Goal: Find specific page/section: Find specific page/section

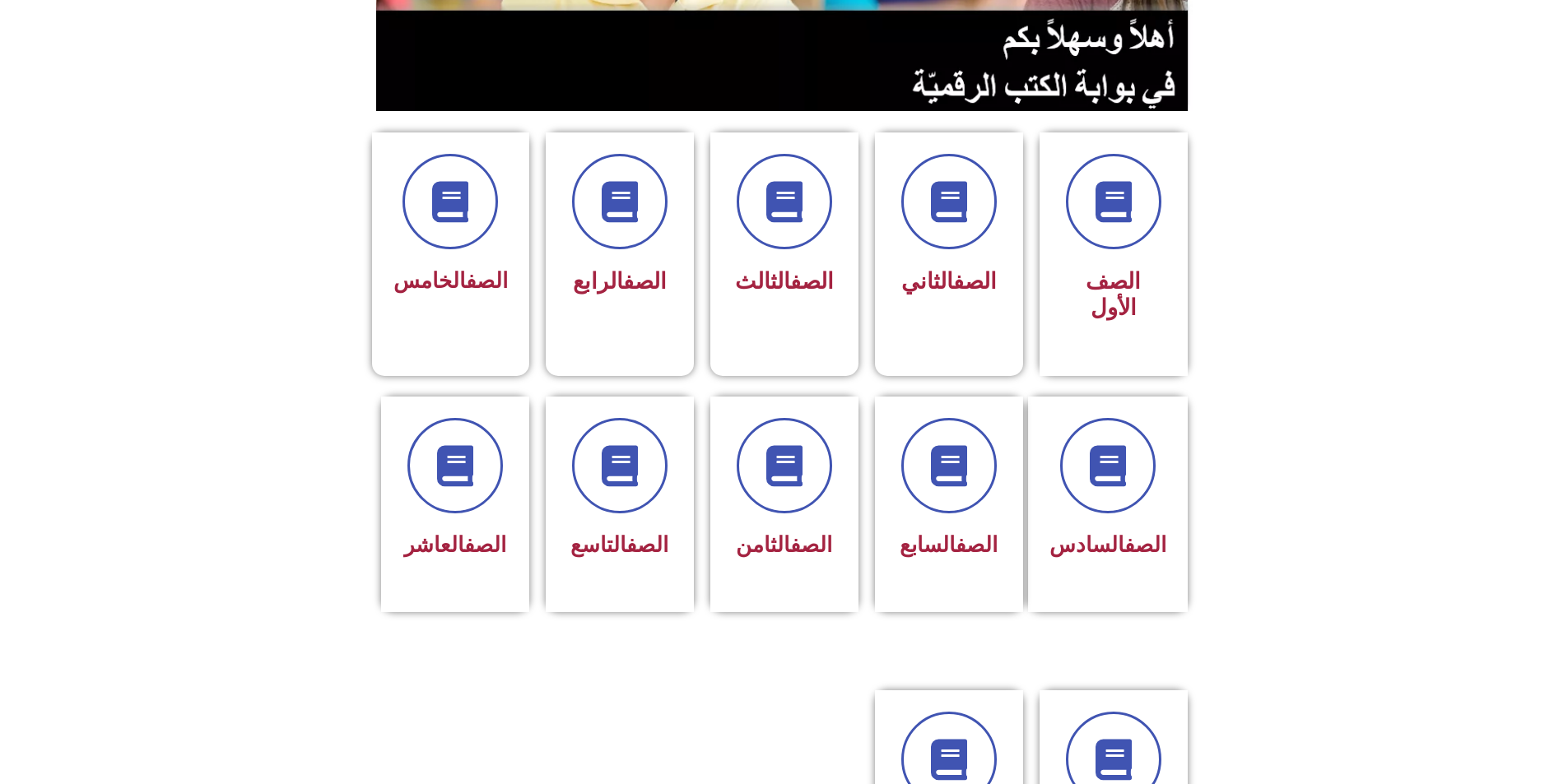
scroll to position [576, 0]
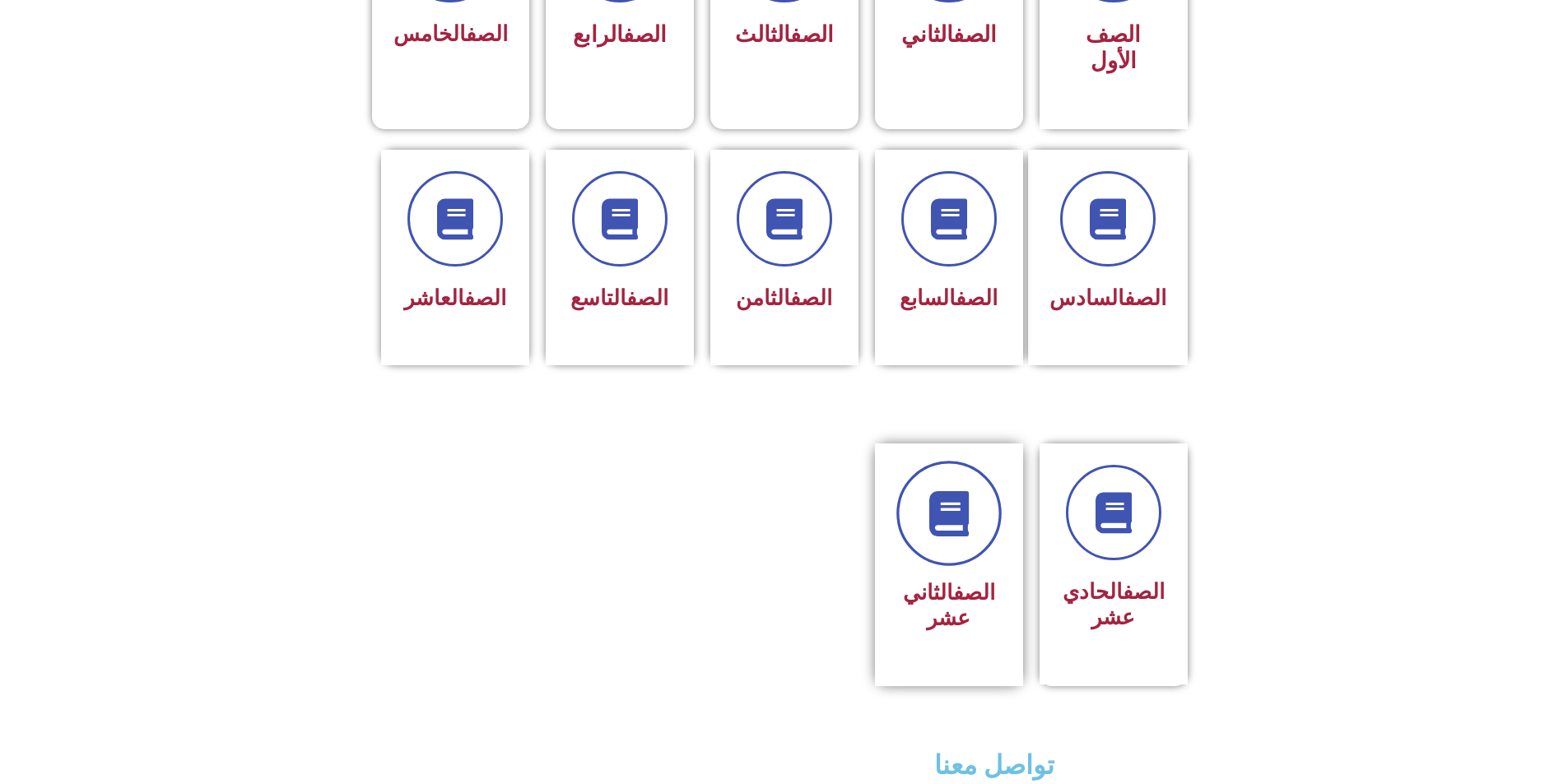
click at [949, 485] on link at bounding box center [949, 513] width 106 height 106
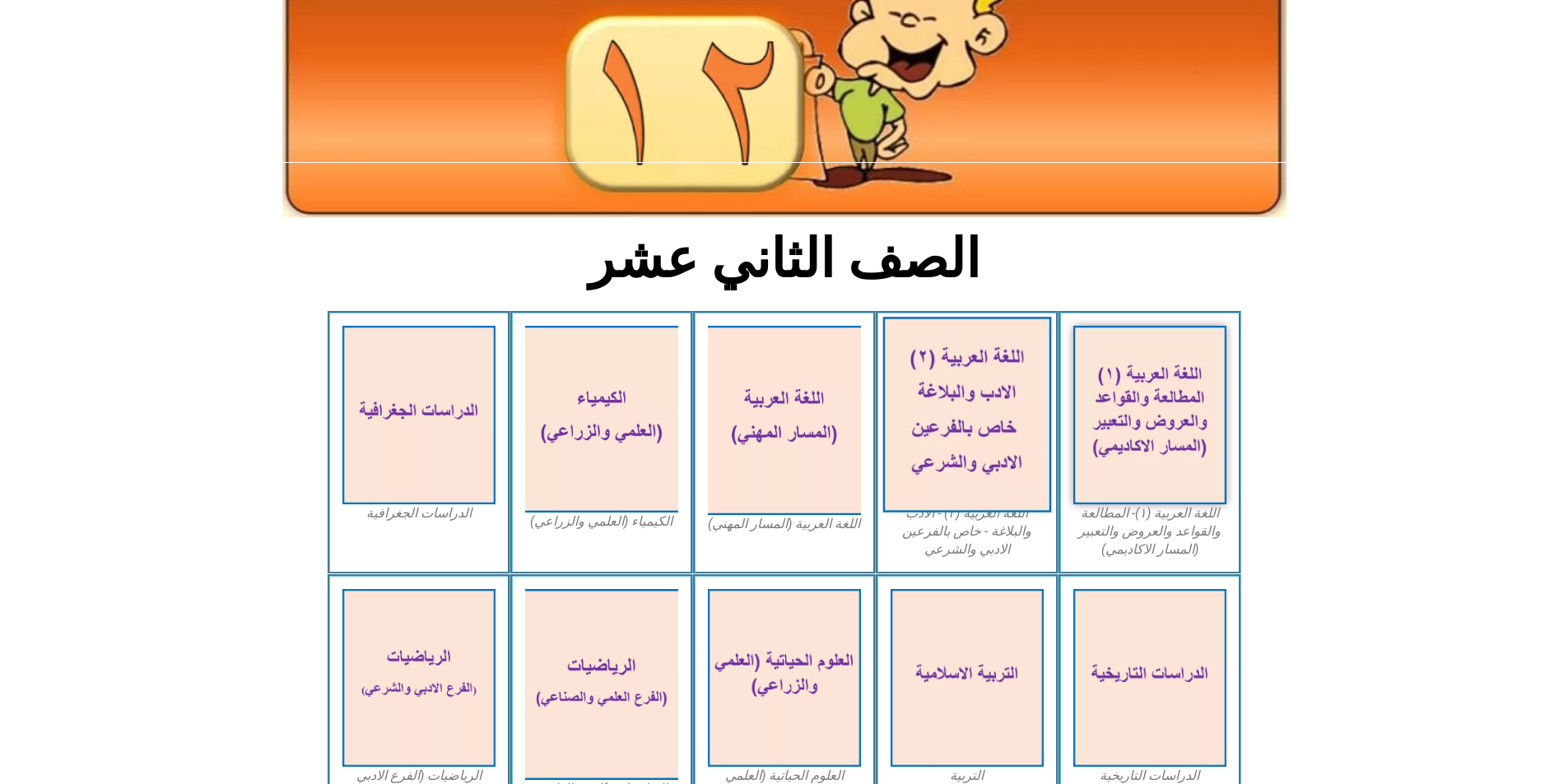
scroll to position [412, 0]
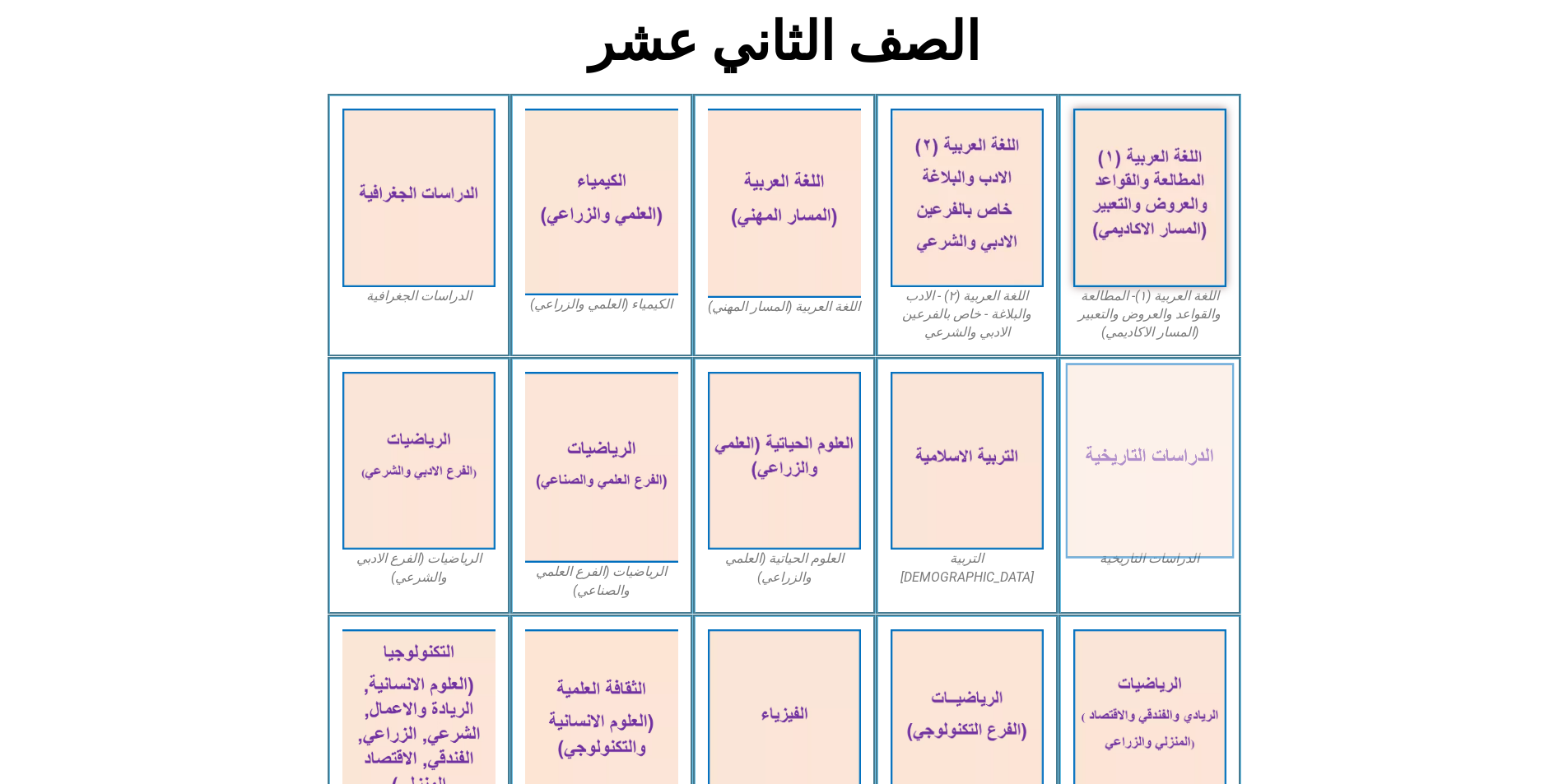
click at [1174, 438] on img at bounding box center [1149, 460] width 169 height 196
click at [1134, 422] on img at bounding box center [1149, 460] width 169 height 196
click at [1131, 550] on figcaption "الدراسات التاريخية" at bounding box center [1150, 559] width 154 height 18
click at [1140, 417] on img at bounding box center [1149, 460] width 169 height 196
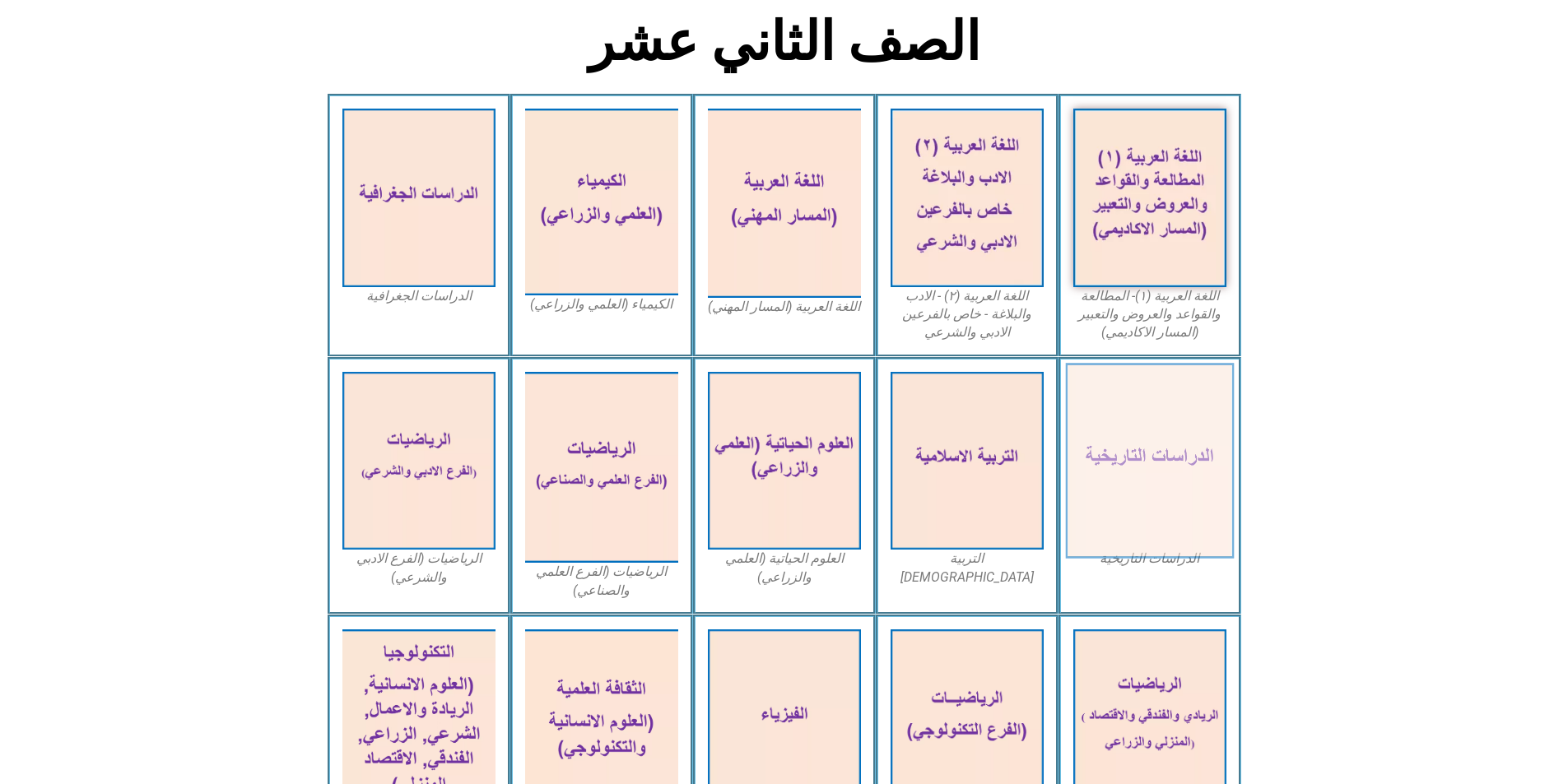
click at [1143, 426] on img at bounding box center [1149, 460] width 169 height 196
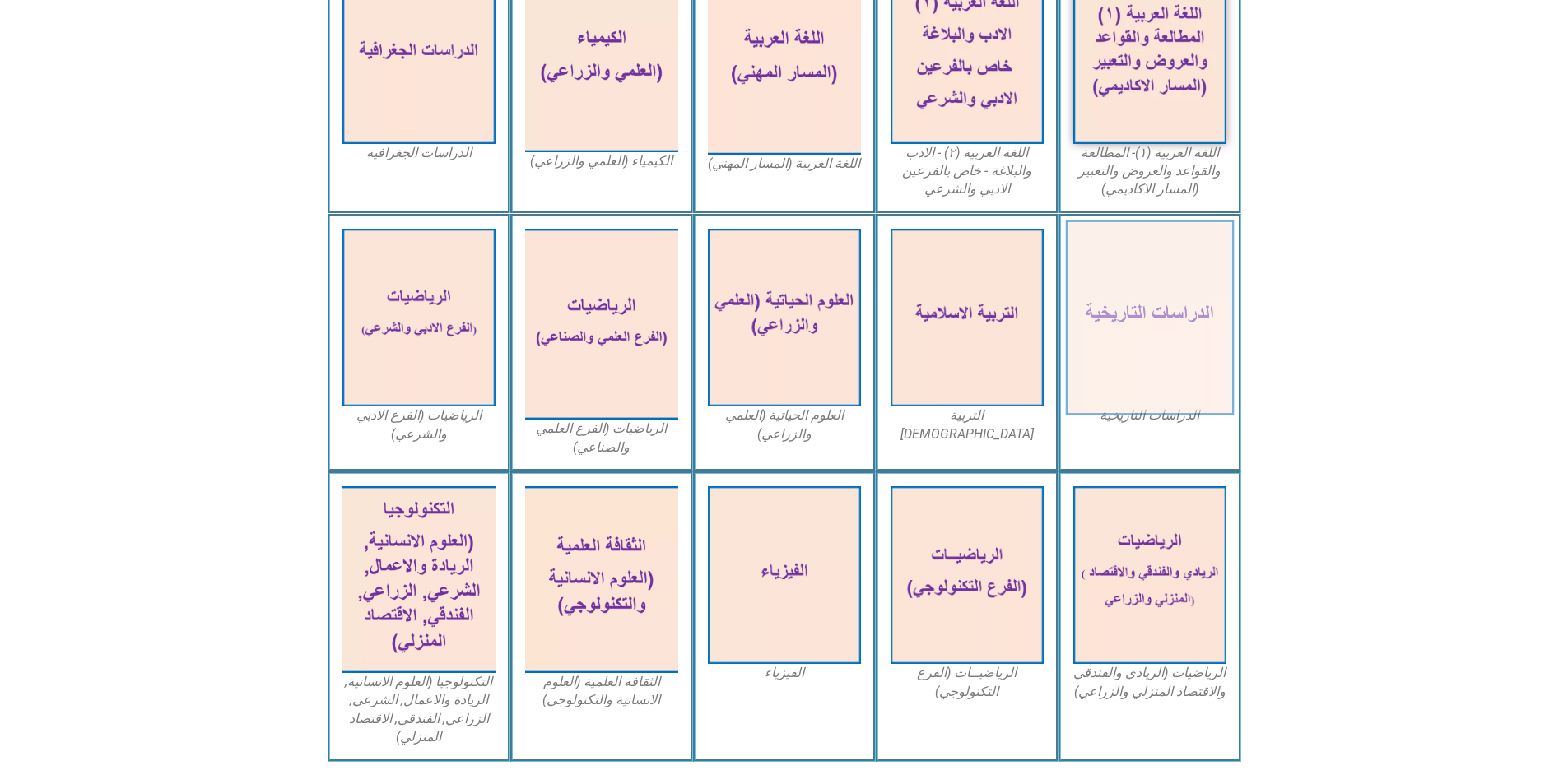
scroll to position [576, 0]
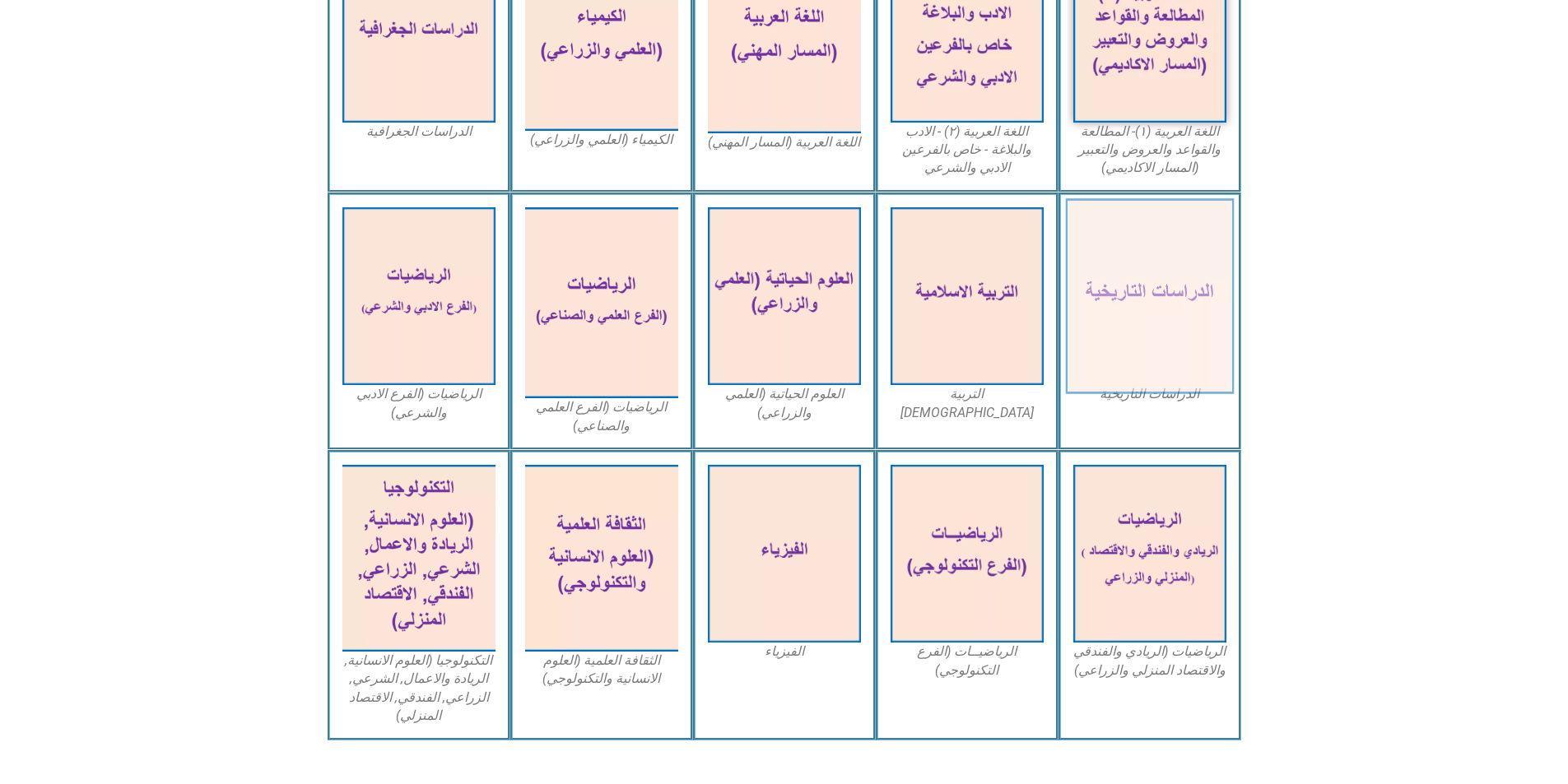
click at [1136, 356] on img at bounding box center [1149, 296] width 169 height 196
click at [1131, 267] on img at bounding box center [1149, 296] width 169 height 196
click at [1141, 301] on img at bounding box center [1149, 296] width 169 height 196
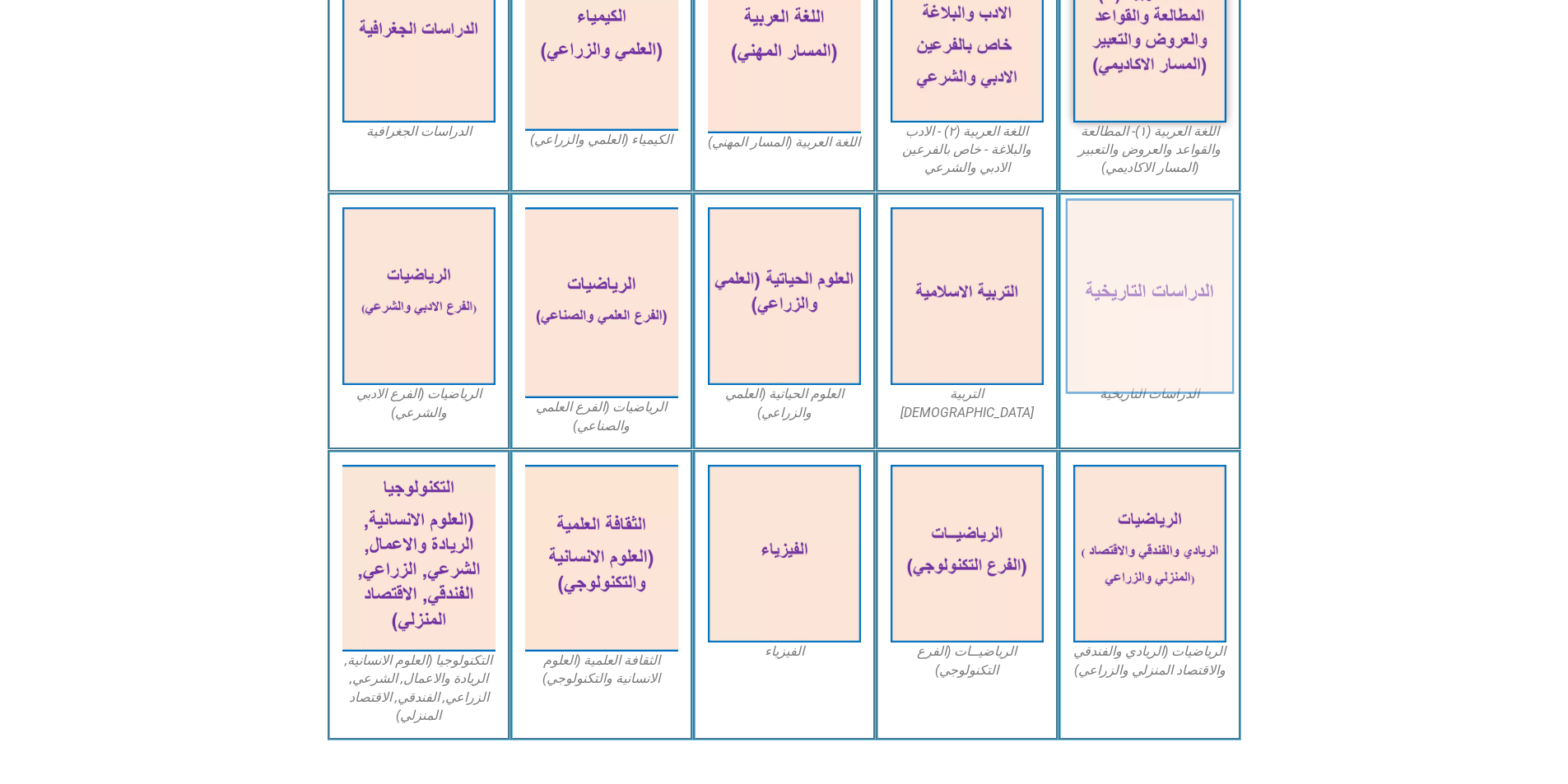
click at [1135, 273] on img at bounding box center [1149, 296] width 169 height 196
click at [1133, 270] on img at bounding box center [1149, 296] width 169 height 196
click at [1135, 246] on img at bounding box center [1149, 296] width 169 height 196
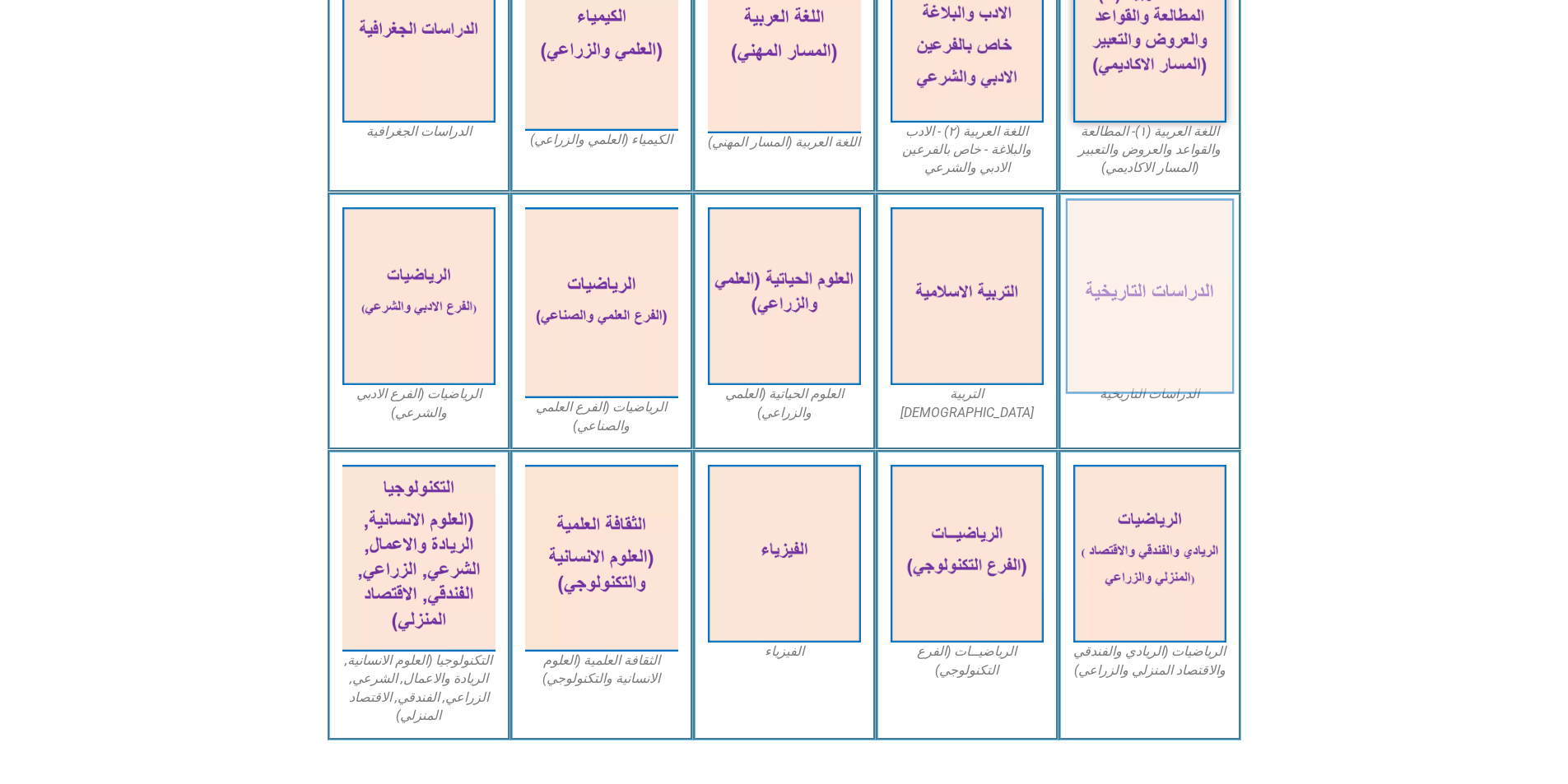
click at [1144, 254] on img at bounding box center [1149, 296] width 169 height 196
click at [1143, 247] on img at bounding box center [1149, 296] width 169 height 196
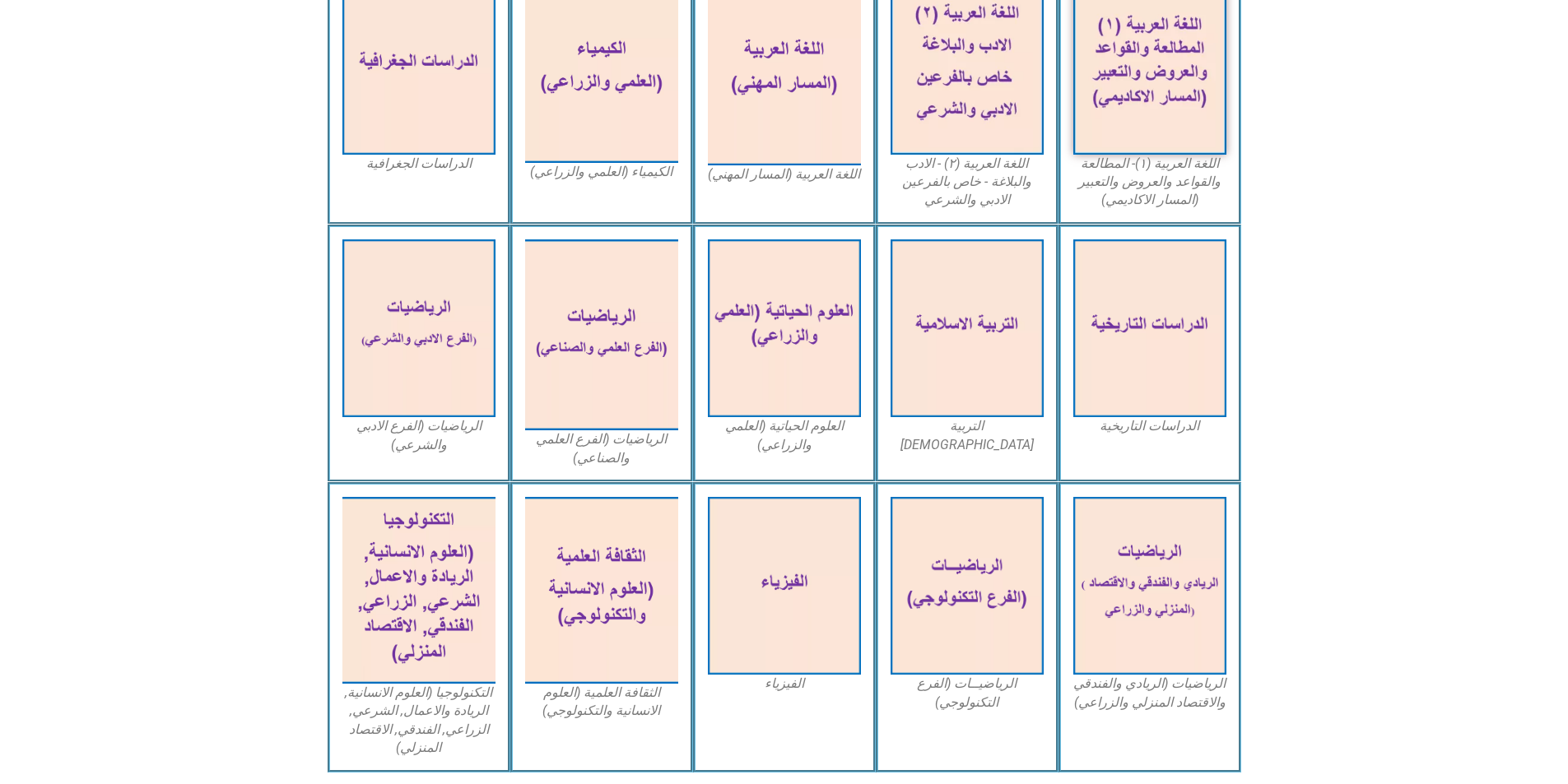
scroll to position [231, 0]
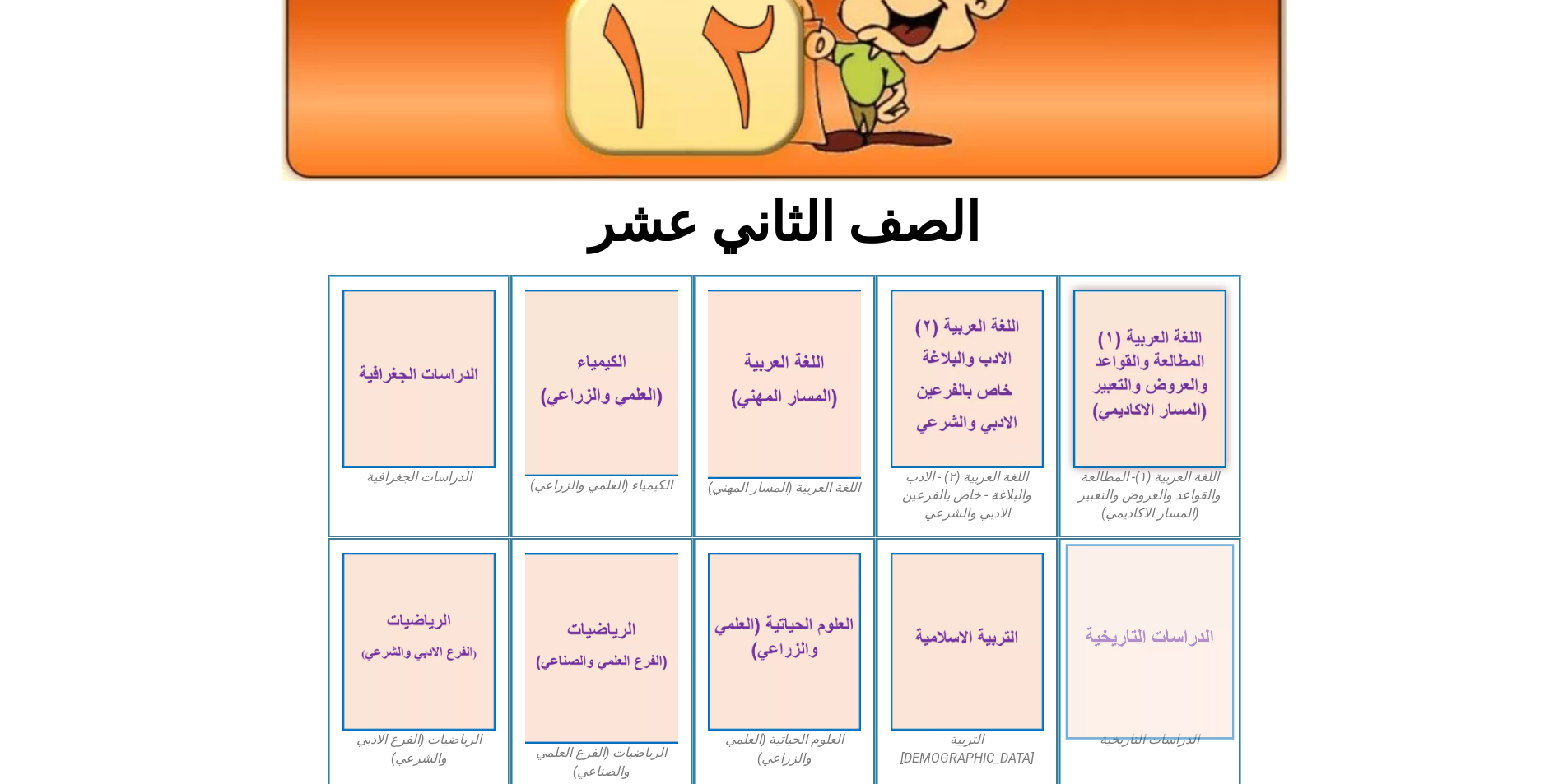
click at [1142, 592] on img at bounding box center [1149, 641] width 169 height 196
click at [1107, 600] on img at bounding box center [1149, 641] width 169 height 196
click at [1119, 601] on img at bounding box center [1149, 641] width 169 height 196
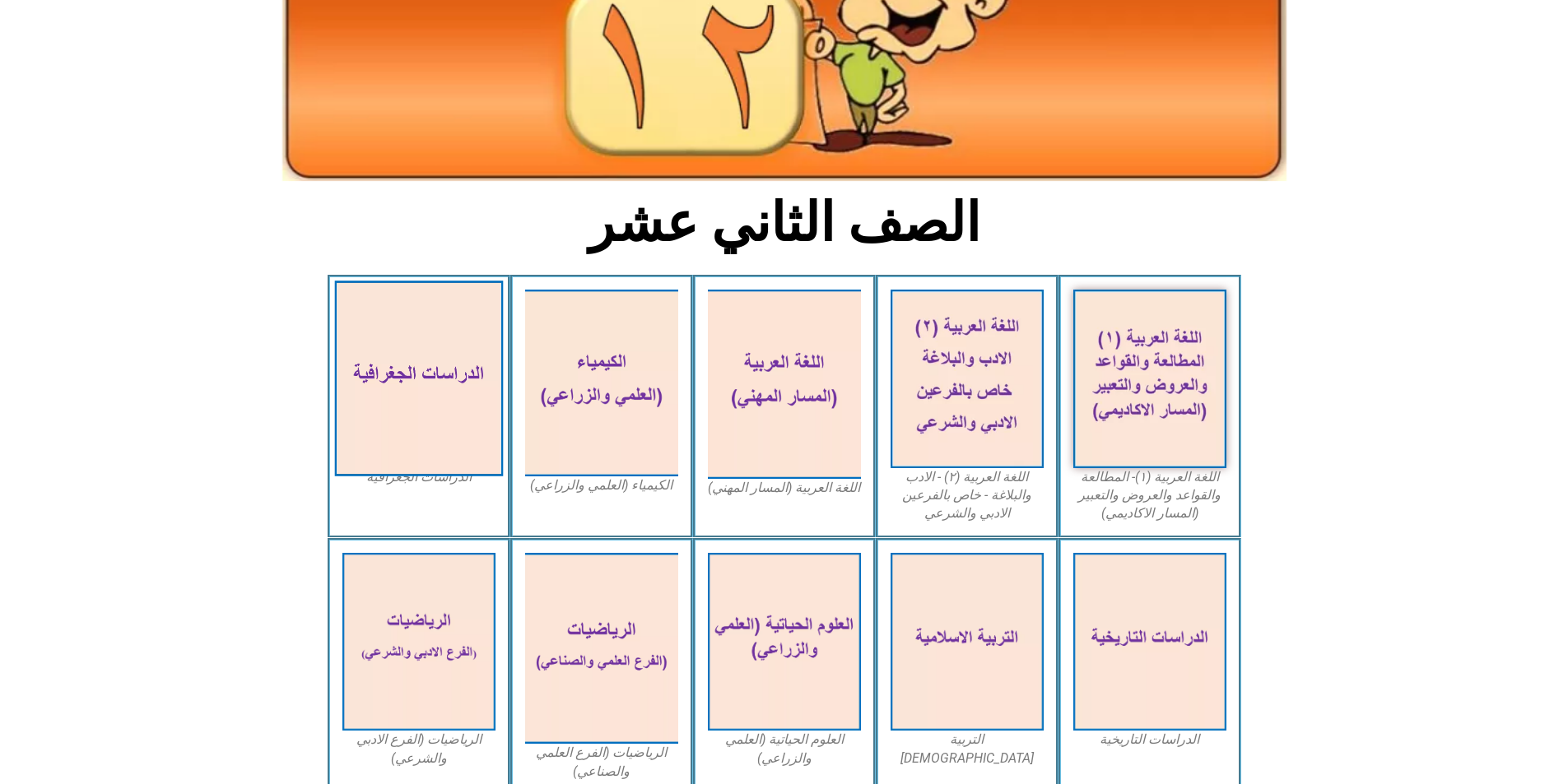
click at [451, 353] on img at bounding box center [419, 378] width 169 height 196
click at [450, 353] on img at bounding box center [419, 378] width 169 height 196
click at [454, 336] on img at bounding box center [419, 378] width 169 height 196
click at [458, 336] on img at bounding box center [419, 378] width 169 height 196
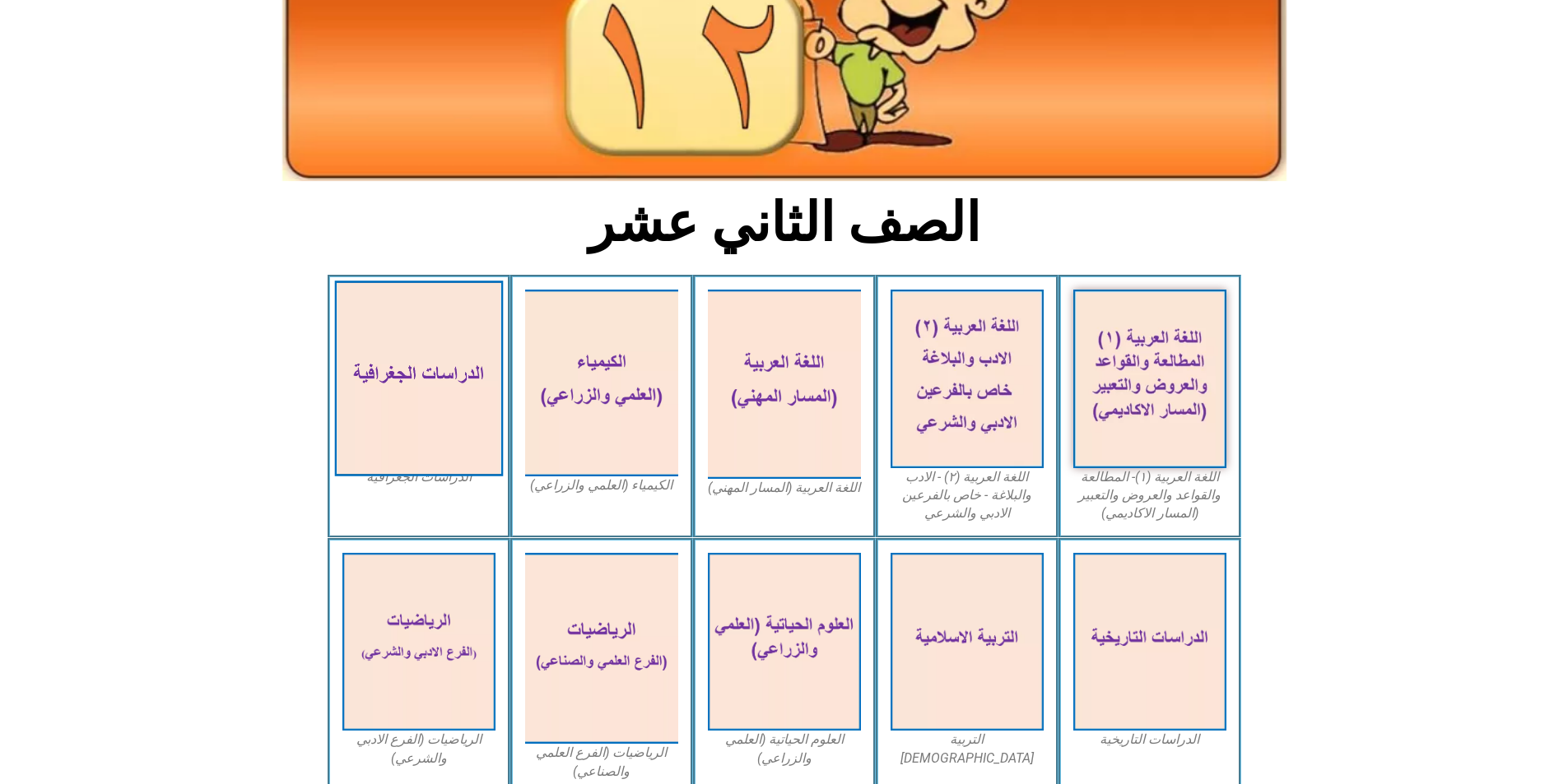
click at [458, 336] on img at bounding box center [419, 378] width 169 height 196
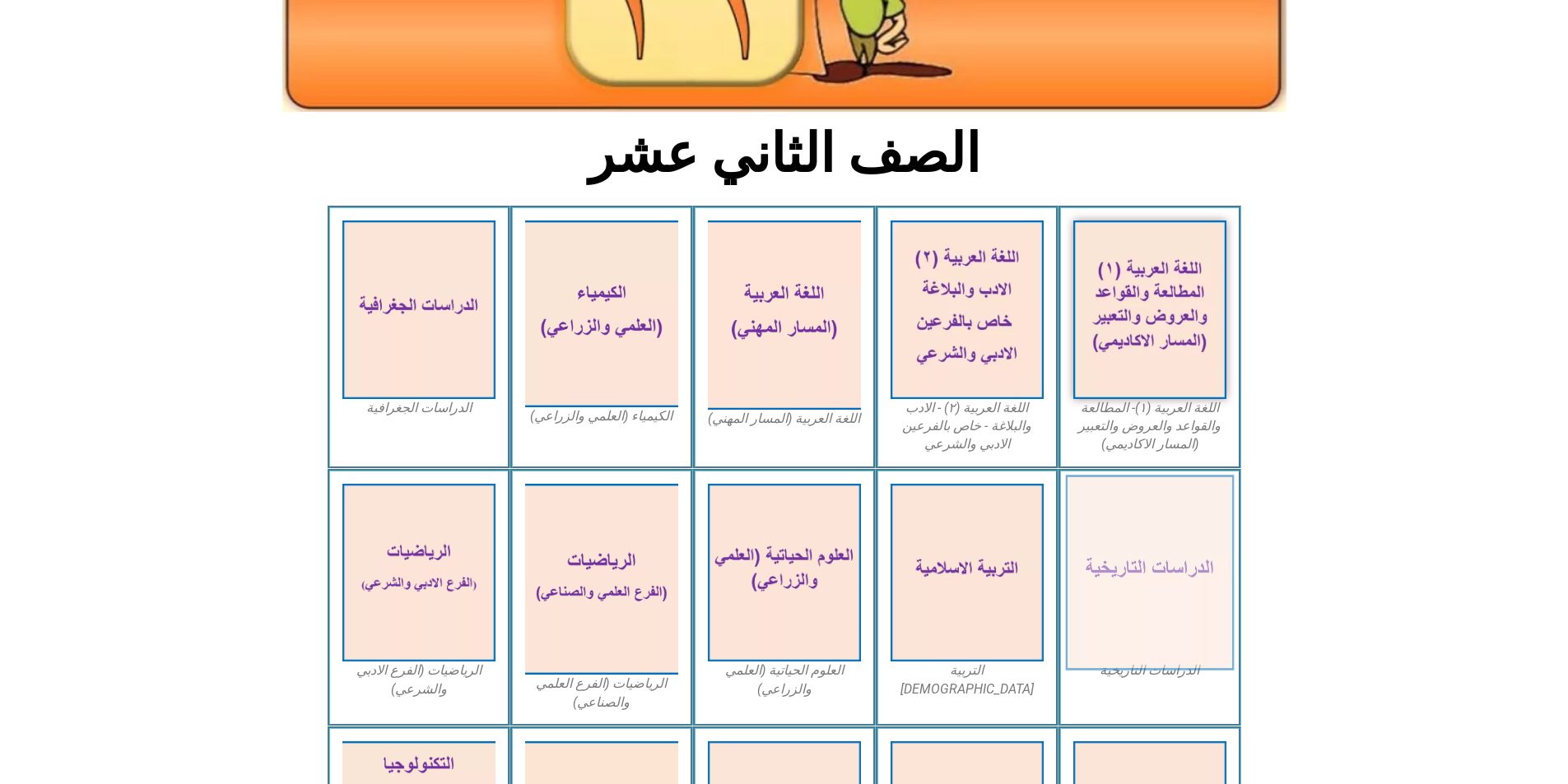
scroll to position [395, 0]
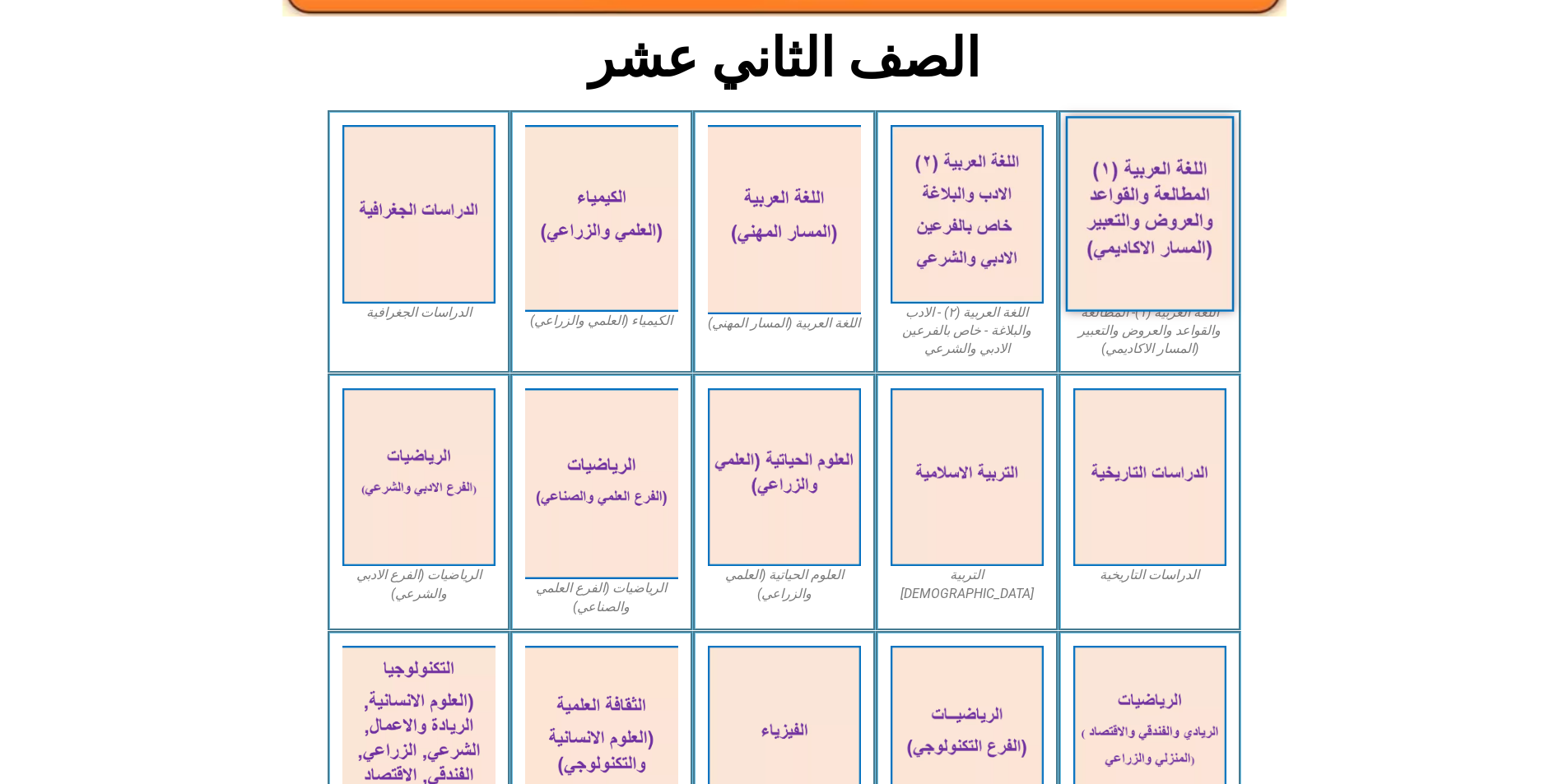
click at [1155, 201] on img at bounding box center [1149, 214] width 169 height 196
click at [1153, 143] on img at bounding box center [1149, 214] width 169 height 196
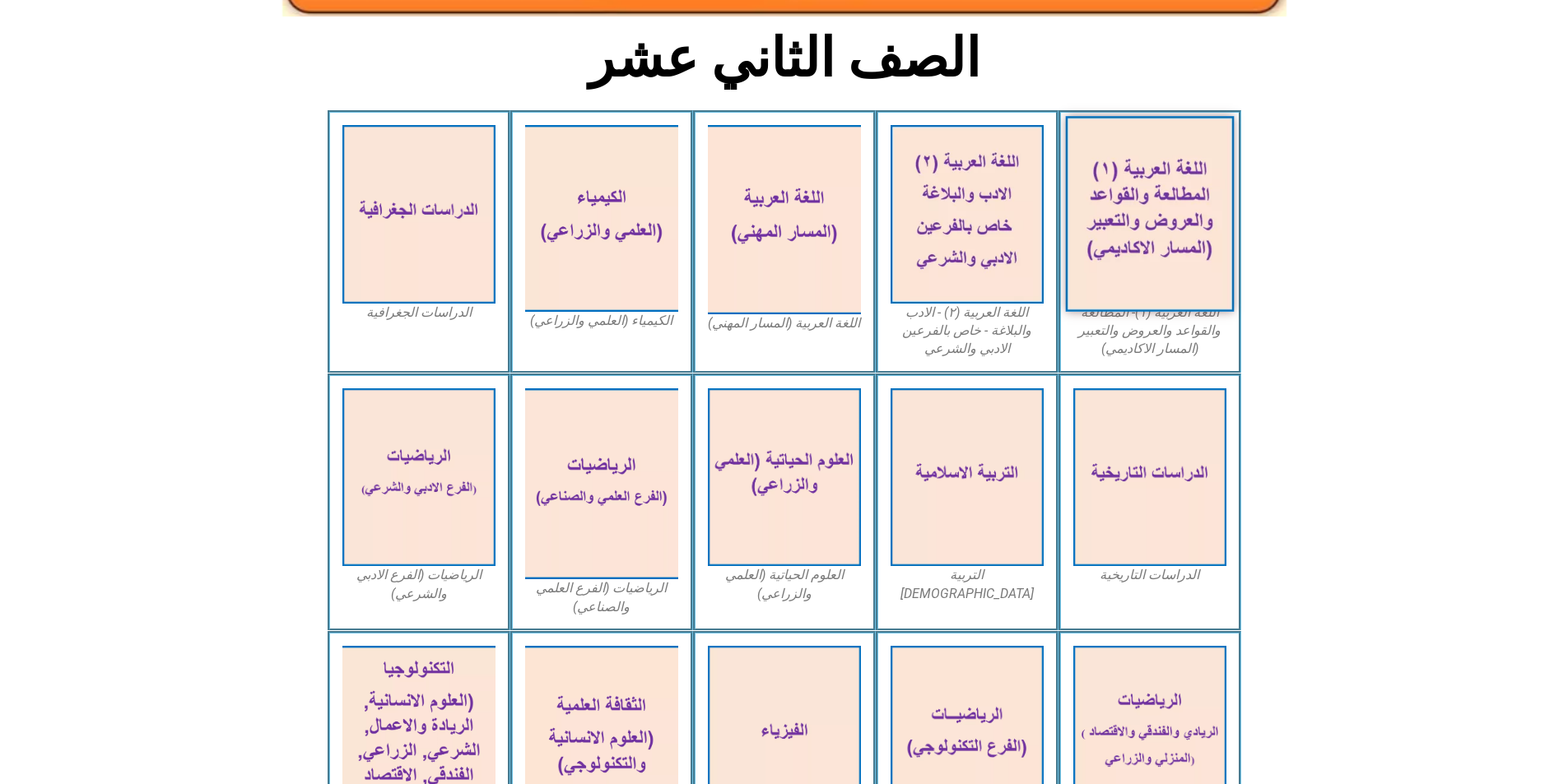
click at [1153, 149] on img at bounding box center [1149, 214] width 169 height 196
click at [1151, 166] on img at bounding box center [1149, 214] width 169 height 196
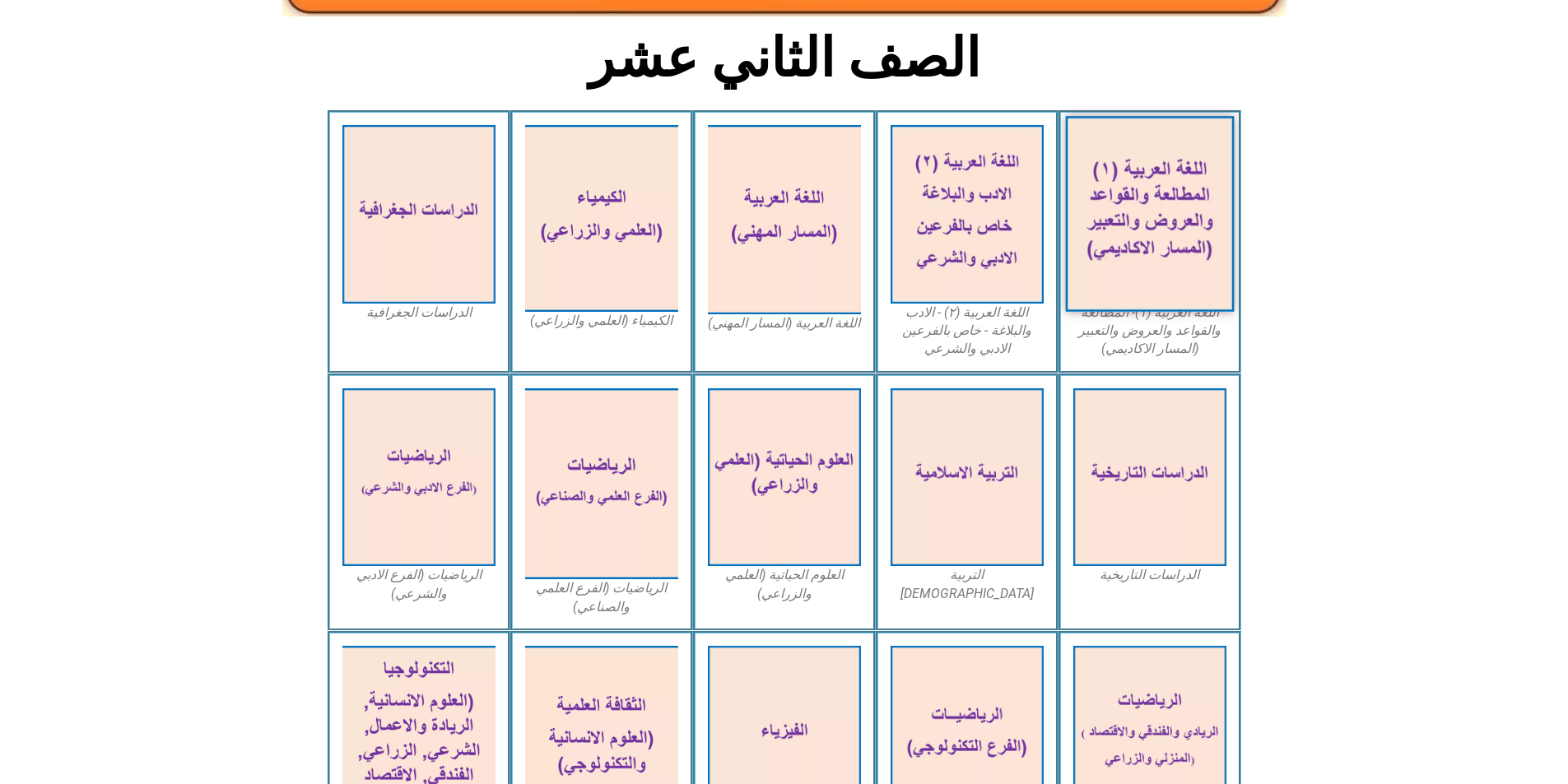
click at [1118, 210] on img at bounding box center [1149, 214] width 169 height 196
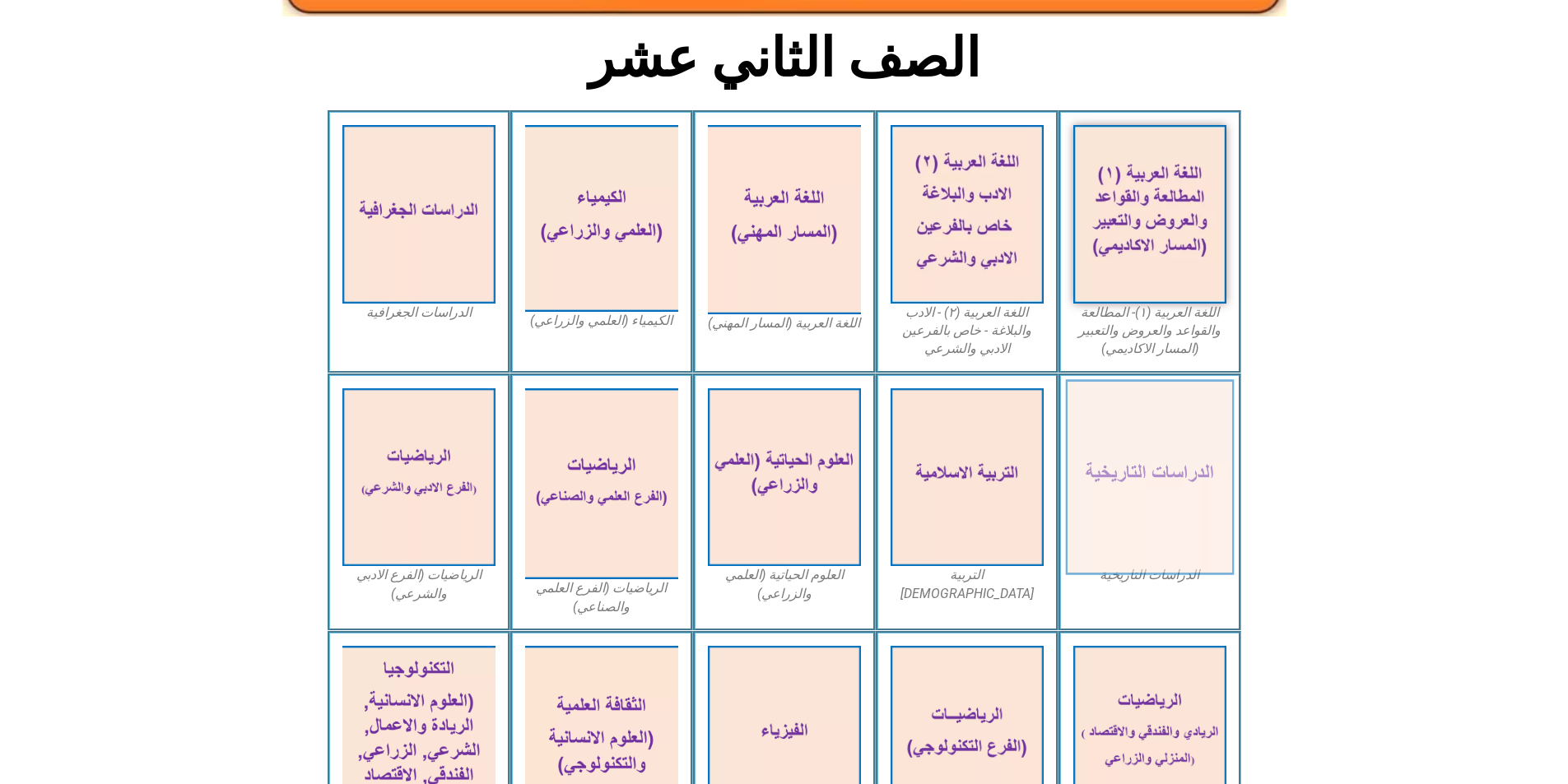
click at [1164, 459] on img at bounding box center [1149, 477] width 169 height 196
click at [1161, 435] on img at bounding box center [1149, 477] width 169 height 196
click at [1178, 429] on img at bounding box center [1149, 477] width 169 height 196
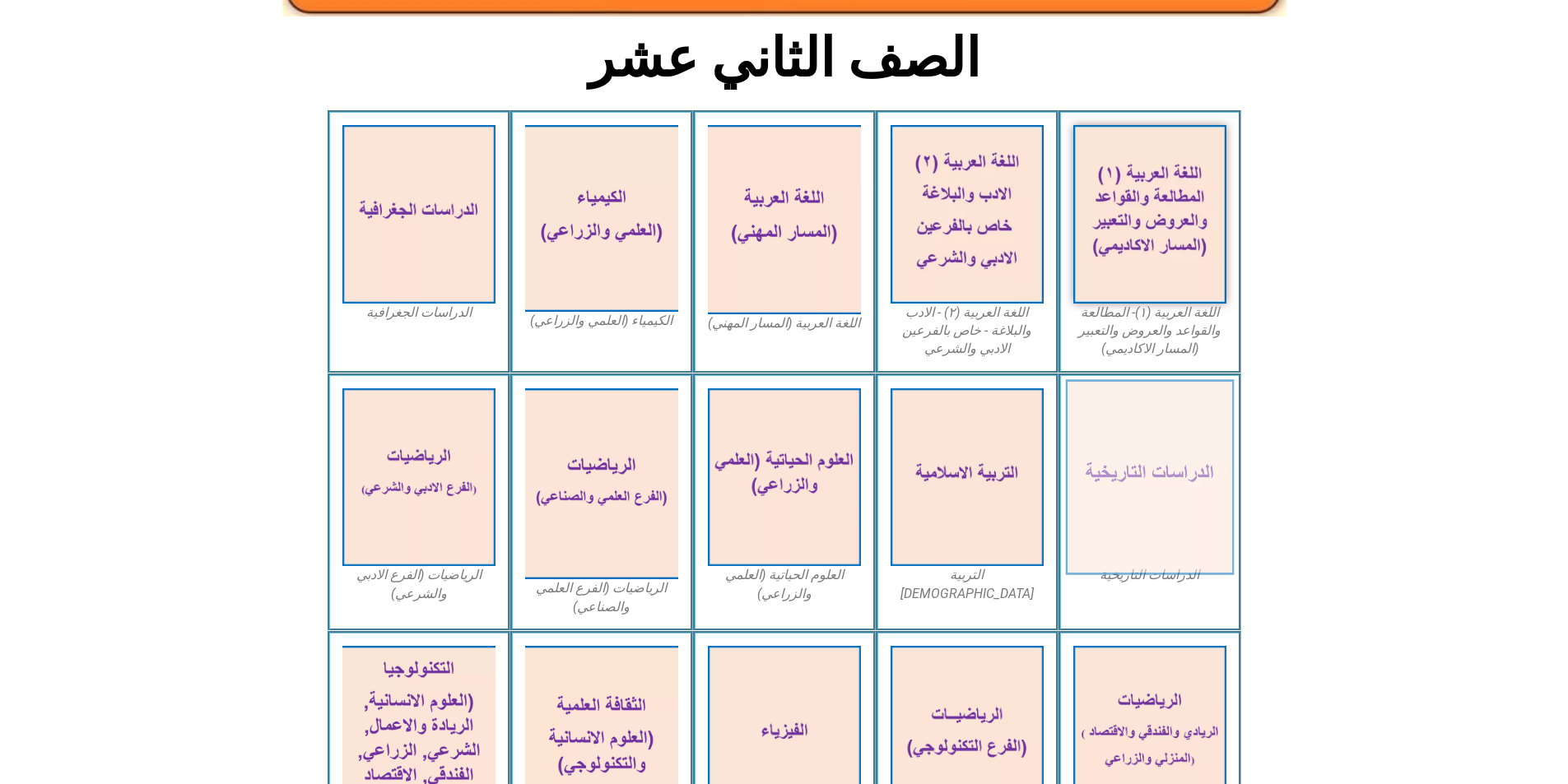
click at [1178, 429] on img at bounding box center [1149, 477] width 169 height 196
